Goal: Transaction & Acquisition: Book appointment/travel/reservation

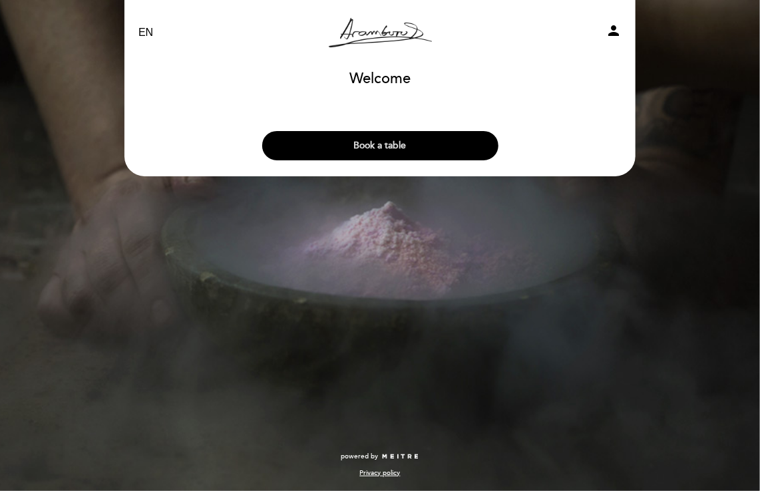
click at [358, 144] on button "Book a table" at bounding box center [380, 145] width 236 height 29
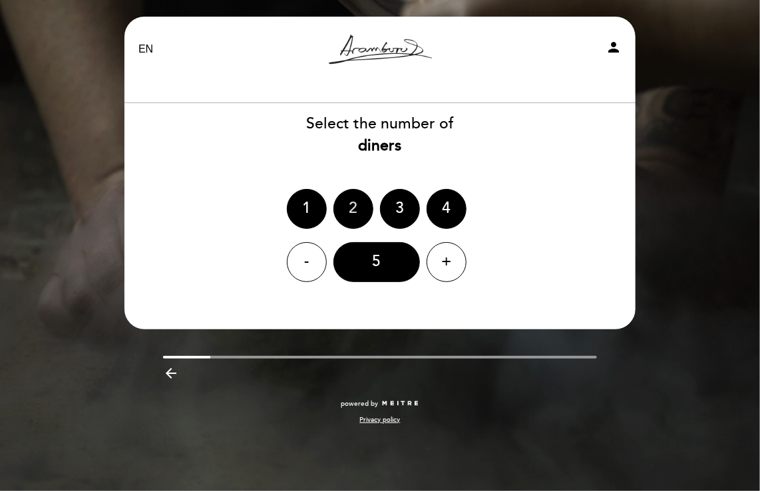
click at [335, 204] on div "2" at bounding box center [353, 209] width 40 height 40
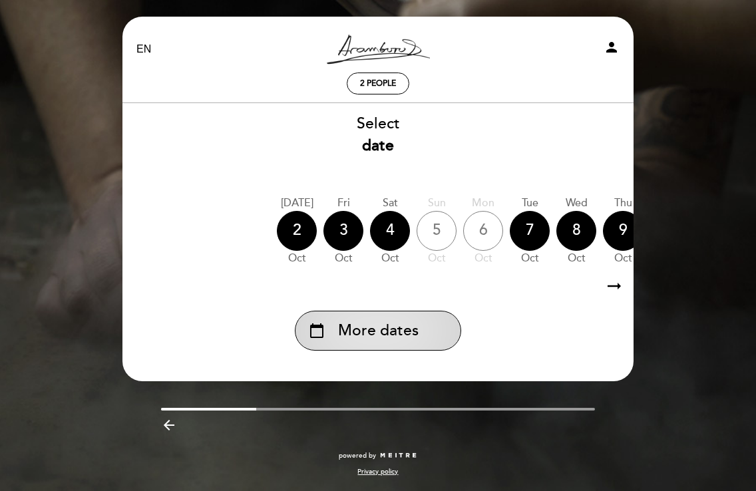
click at [413, 329] on span "More dates" at bounding box center [378, 331] width 81 height 22
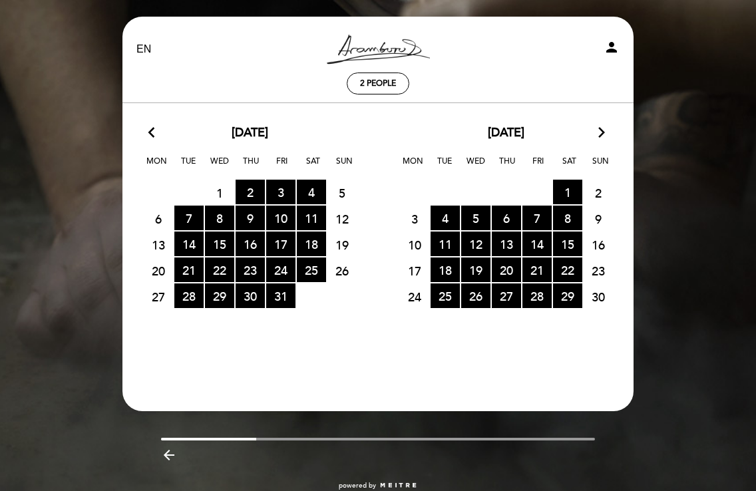
click at [604, 136] on icon "arrow_forward_ios" at bounding box center [602, 132] width 12 height 17
click at [604, 132] on icon "arrow_forward_ios" at bounding box center [602, 132] width 12 height 17
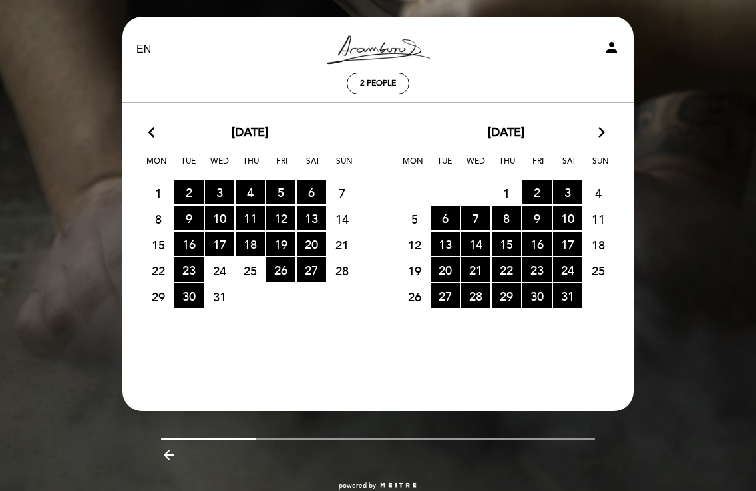
drag, startPoint x: 604, startPoint y: 132, endPoint x: 594, endPoint y: 135, distance: 9.9
click at [594, 135] on div "January, 2026 arrow_forward_ios" at bounding box center [506, 132] width 256 height 17
click at [600, 134] on icon "arrow_forward_ios" at bounding box center [602, 132] width 12 height 17
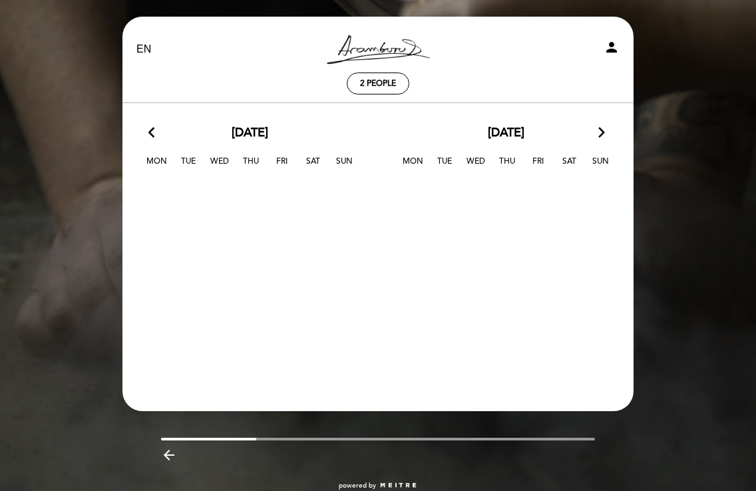
click at [154, 132] on icon "arrow_back_ios" at bounding box center [154, 132] width 12 height 17
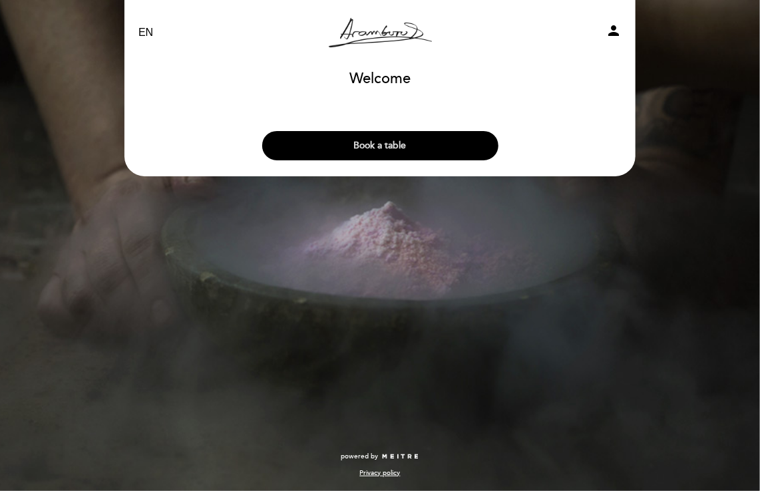
click at [391, 146] on button "Book a table" at bounding box center [380, 145] width 236 height 29
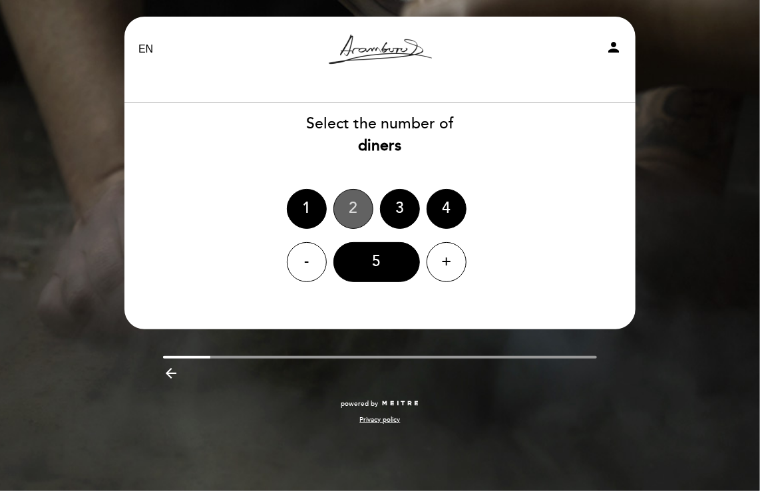
click at [357, 202] on div "2" at bounding box center [353, 209] width 40 height 40
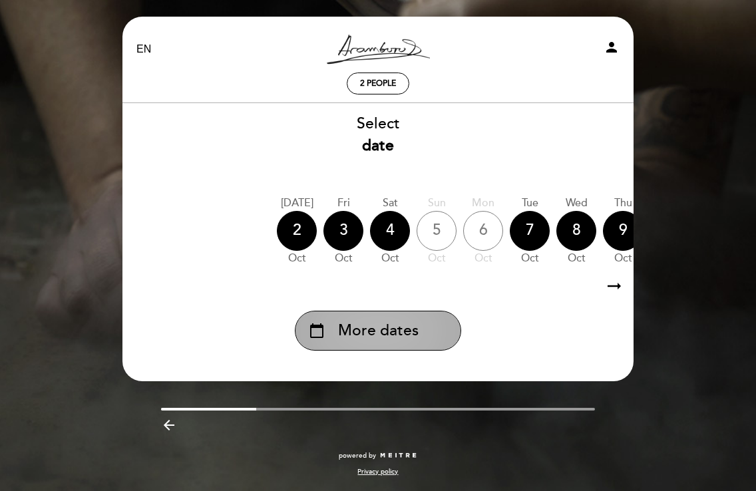
click at [389, 331] on span "More dates" at bounding box center [378, 331] width 81 height 22
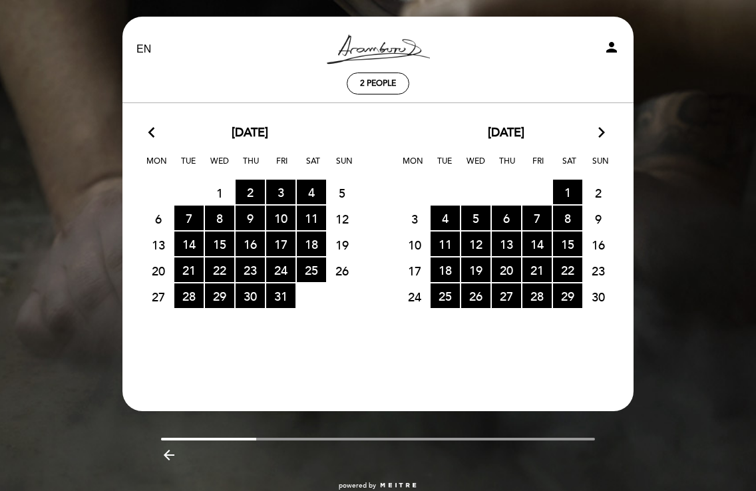
click at [598, 129] on icon "arrow_forward_ios" at bounding box center [602, 132] width 12 height 17
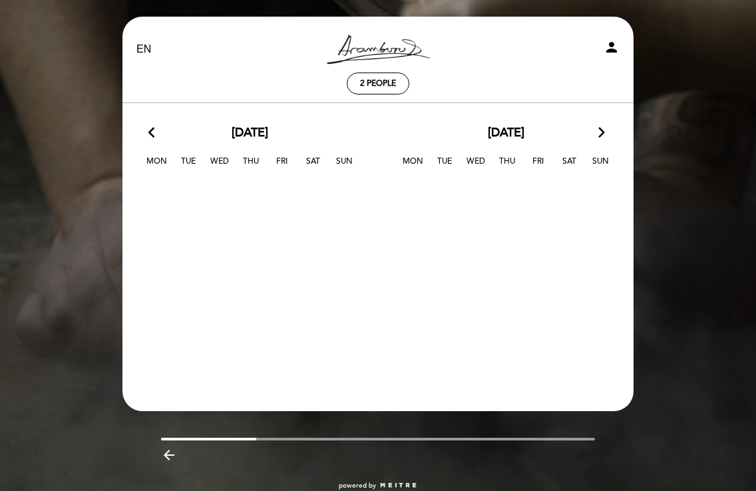
click at [160, 134] on icon "arrow_back_ios" at bounding box center [154, 132] width 12 height 17
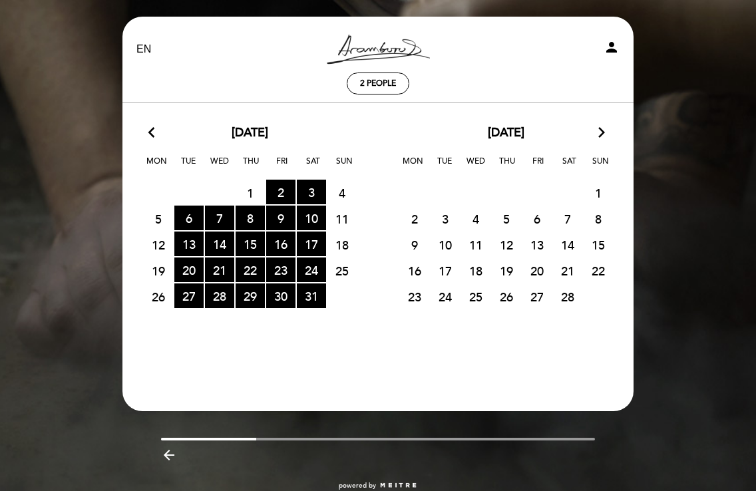
click at [153, 134] on icon "arrow_back_ios" at bounding box center [154, 132] width 12 height 17
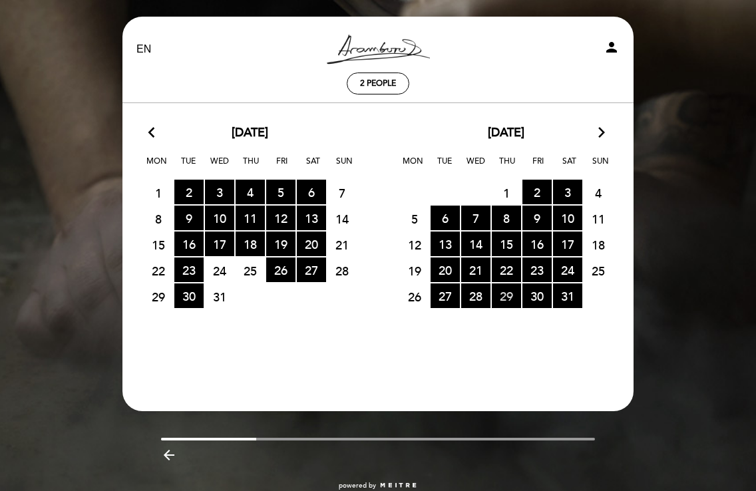
click at [514, 293] on span "29 RESERVATIONS AVAILABLE" at bounding box center [506, 296] width 29 height 25
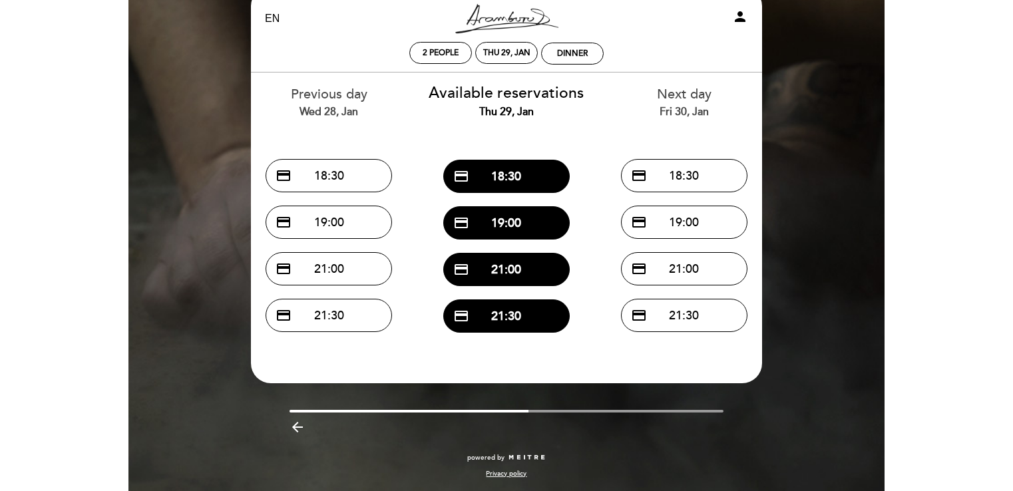
scroll to position [19, 0]
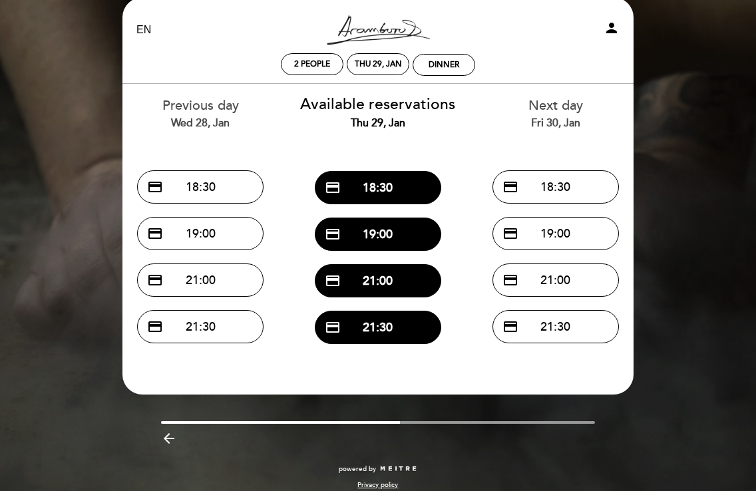
drag, startPoint x: 394, startPoint y: 419, endPoint x: 481, endPoint y: 420, distance: 86.5
click at [481, 420] on div "EN ES PT [PERSON_NAME] Resto person 2 people Thu 29, Jan Dinner Welcome Welcome…" at bounding box center [377, 250] width 531 height 506
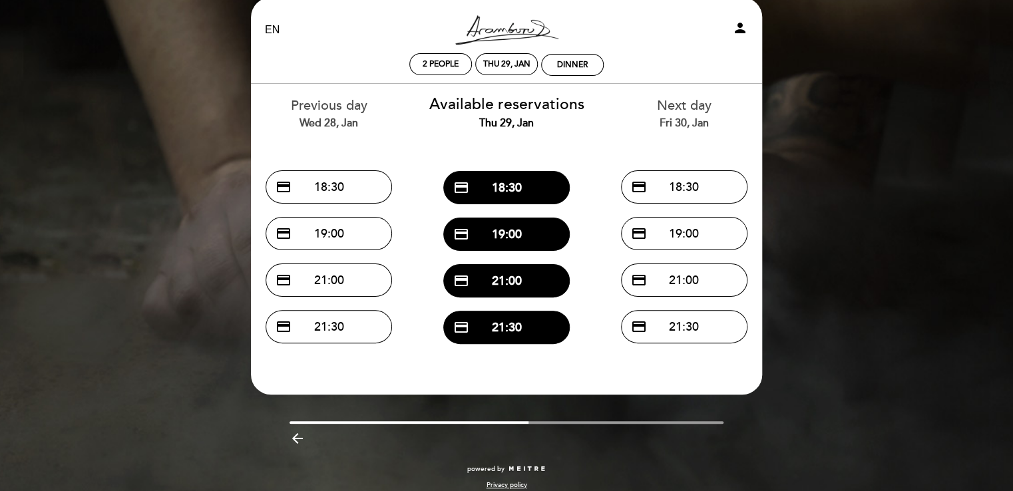
click at [504, 33] on link "[PERSON_NAME] Resto" at bounding box center [506, 30] width 166 height 37
